Goal: Transaction & Acquisition: Book appointment/travel/reservation

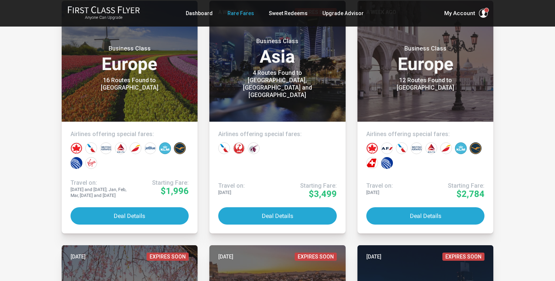
scroll to position [677, 0]
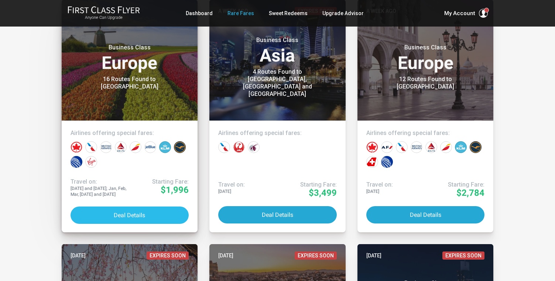
click at [112, 212] on button "Deal Details" at bounding box center [130, 215] width 119 height 17
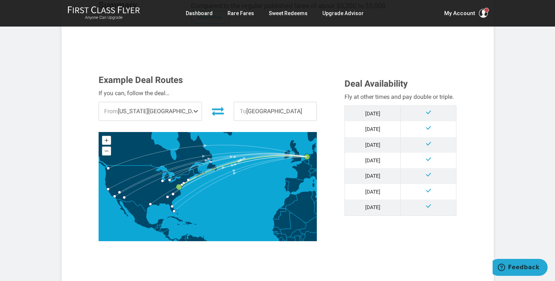
scroll to position [171, 0]
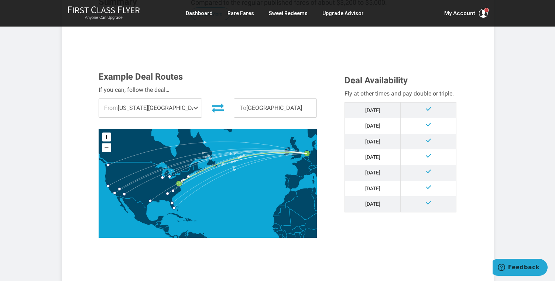
click at [174, 106] on span "From Washington DC" at bounding box center [150, 108] width 103 height 18
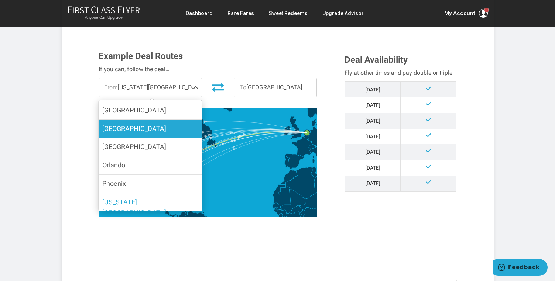
scroll to position [169, 0]
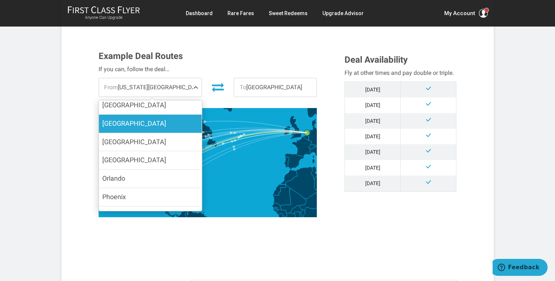
click at [158, 127] on label "Seattle" at bounding box center [150, 124] width 103 height 18
click at [0, 0] on input "Seattle" at bounding box center [0, 0] width 0 height 0
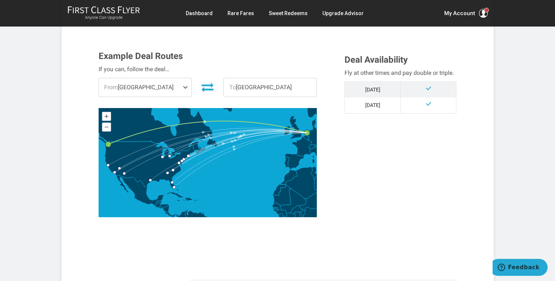
click at [346, 174] on div "Example Deal Routes If you can, follow the deal… From Seattle Boston New York P…" at bounding box center [277, 139] width 369 height 177
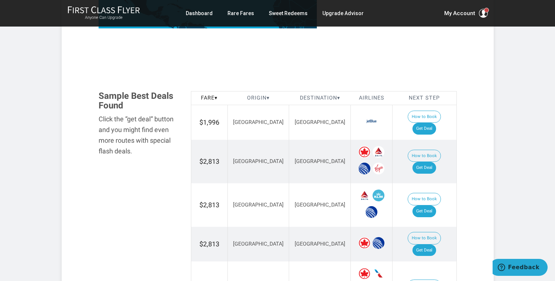
scroll to position [383, 0]
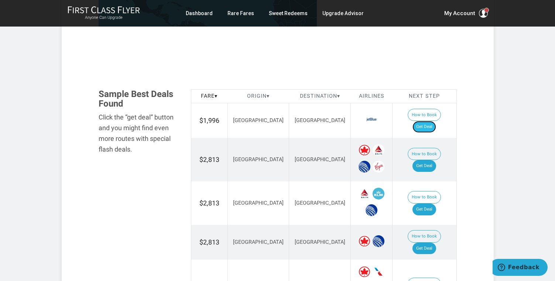
click at [435, 121] on link "Get Deal" at bounding box center [424, 127] width 24 height 12
